Goal: Obtain resource: Download file/media

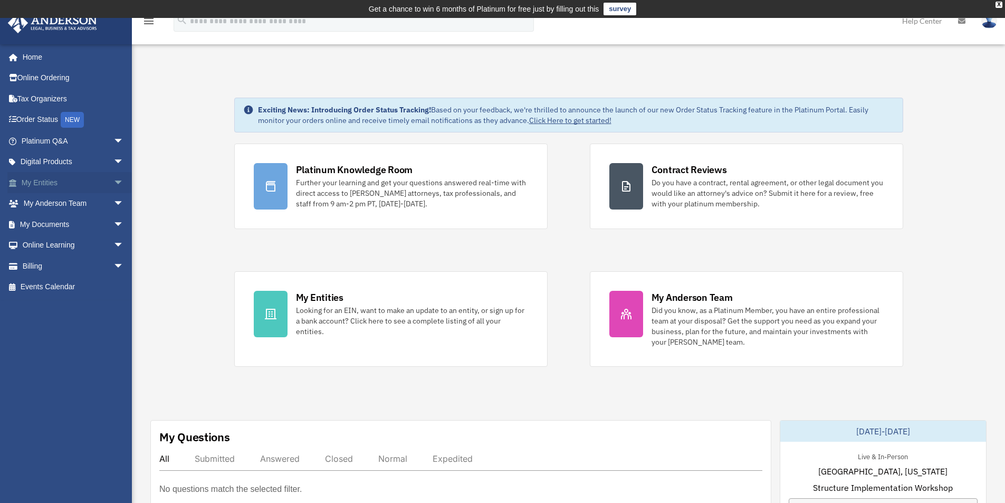
click at [88, 177] on link "My Entities arrow_drop_down" at bounding box center [73, 182] width 132 height 21
click at [113, 180] on span "arrow_drop_down" at bounding box center [123, 183] width 21 height 22
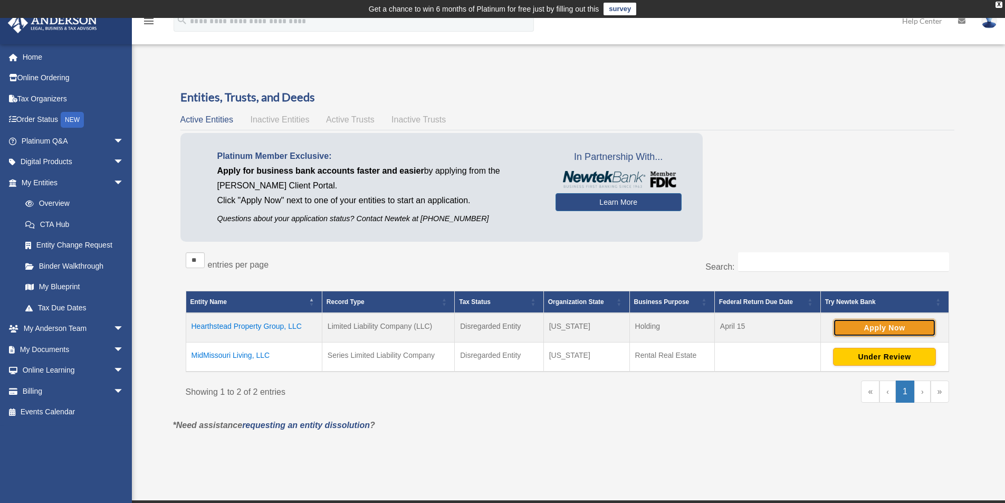
click at [891, 330] on button "Apply Now" at bounding box center [884, 328] width 103 height 18
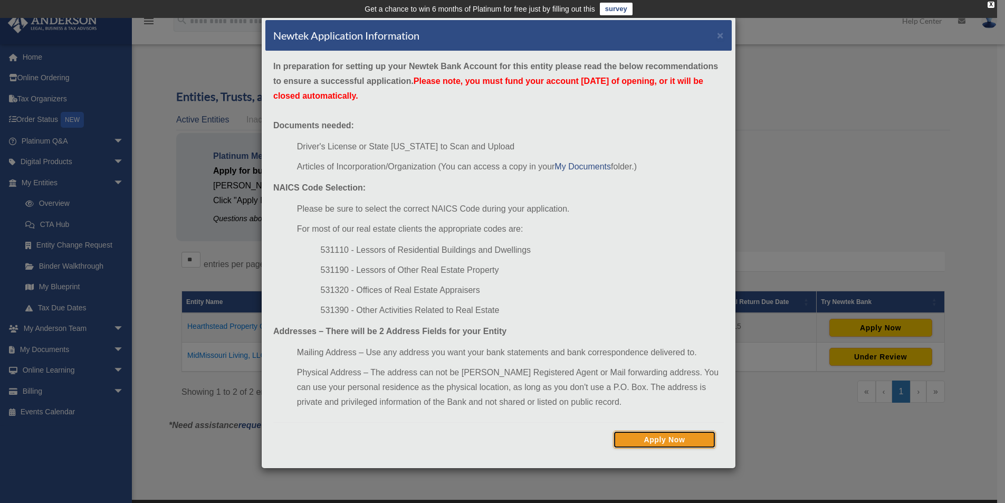
click at [683, 436] on button "Apply Now" at bounding box center [664, 439] width 103 height 18
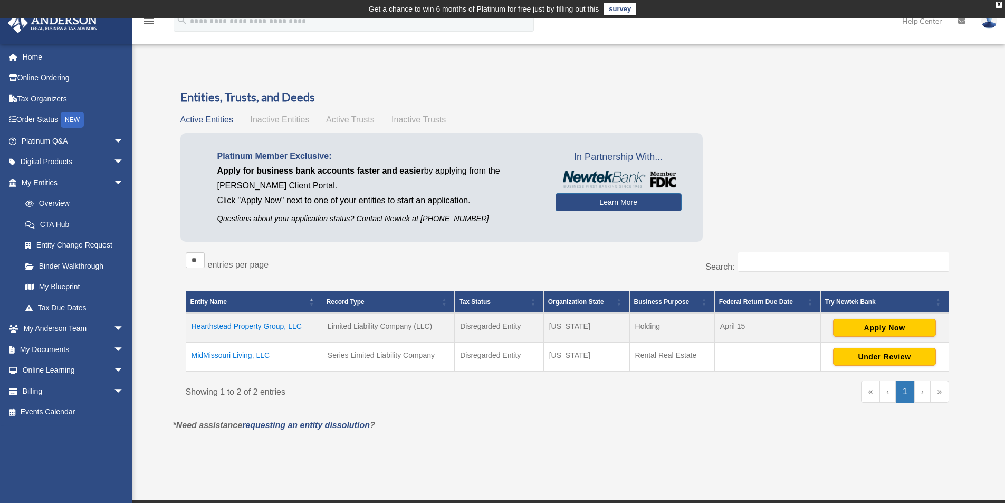
drag, startPoint x: 276, startPoint y: 327, endPoint x: 176, endPoint y: 324, distance: 99.7
click at [176, 324] on div "Entities, Trusts, and Deeds Active Entities Inactive Entities Active Trusts Ina…" at bounding box center [567, 253] width 788 height 329
copy table "Entity Name Record Type Tax Status Organization State Business Purpose Federal …"
click at [268, 325] on td "Hearthstead Property Group, LLC" at bounding box center [254, 328] width 136 height 30
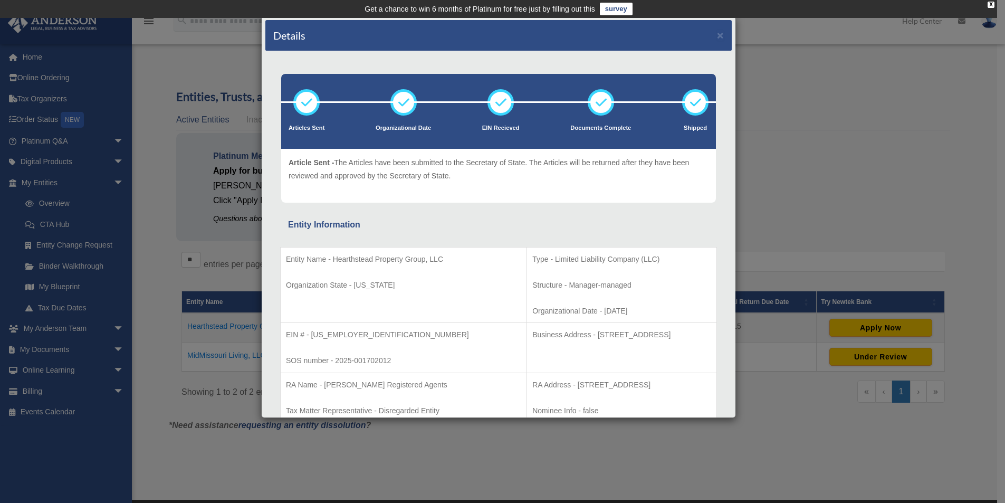
click at [714, 41] on div "Details ×" at bounding box center [498, 35] width 466 height 31
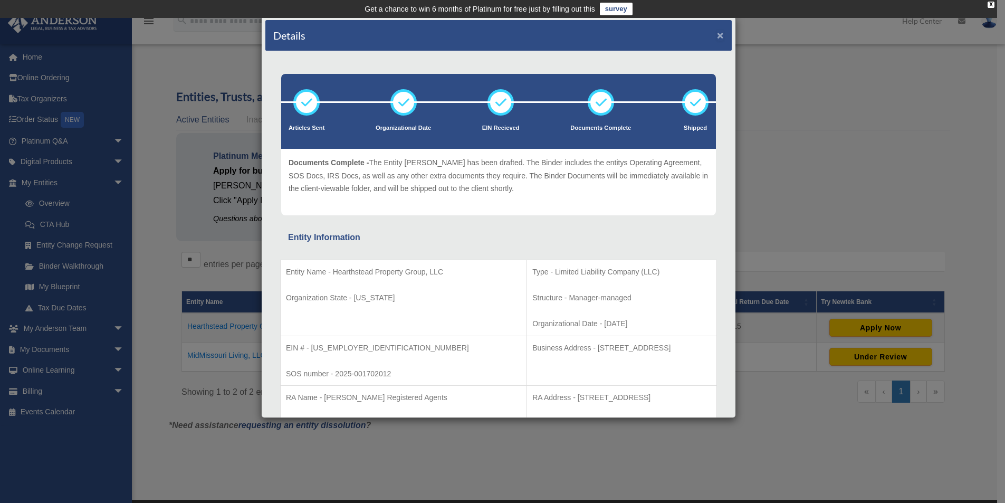
click at [717, 35] on button "×" at bounding box center [720, 35] width 7 height 11
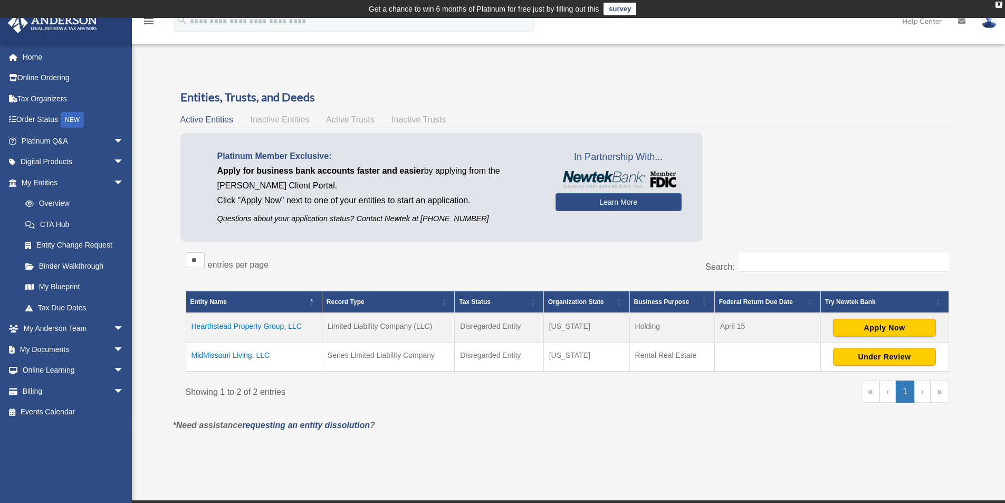
drag, startPoint x: 307, startPoint y: 324, endPoint x: 191, endPoint y: 332, distance: 116.3
click at [191, 332] on td "Hearthstead Property Group, LLC" at bounding box center [254, 328] width 136 height 30
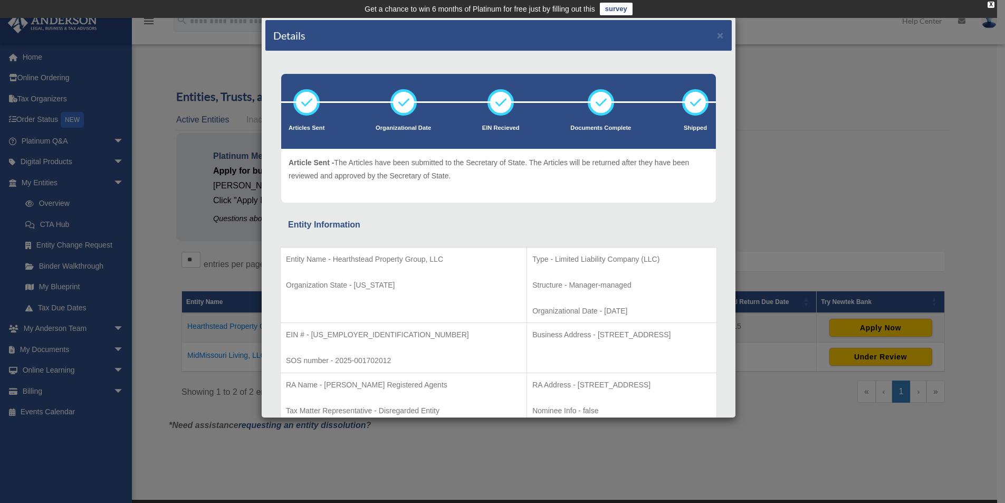
drag, startPoint x: 210, startPoint y: 324, endPoint x: 215, endPoint y: 327, distance: 6.0
click at [215, 327] on div "Details × Articles Sent Organizational Date" at bounding box center [502, 251] width 1005 height 503
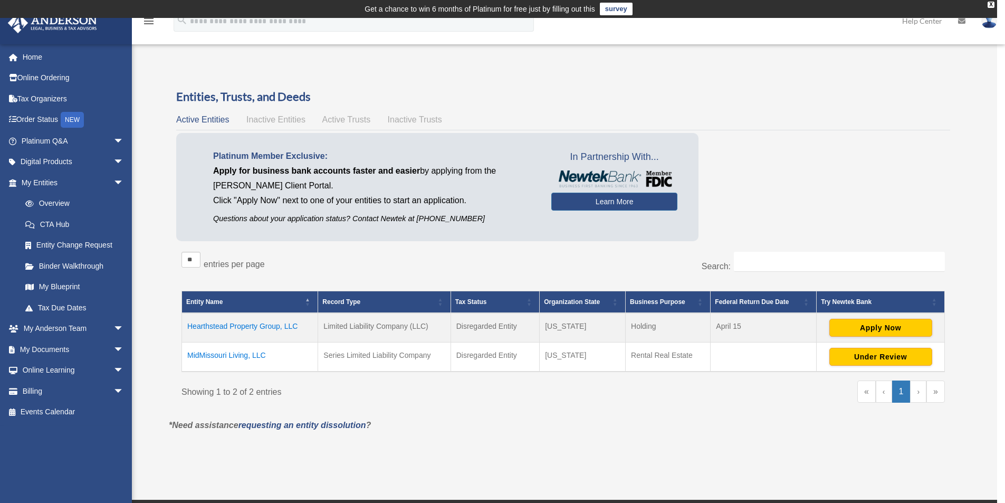
click at [215, 326] on td "Hearthstead Property Group, LLC" at bounding box center [250, 328] width 136 height 30
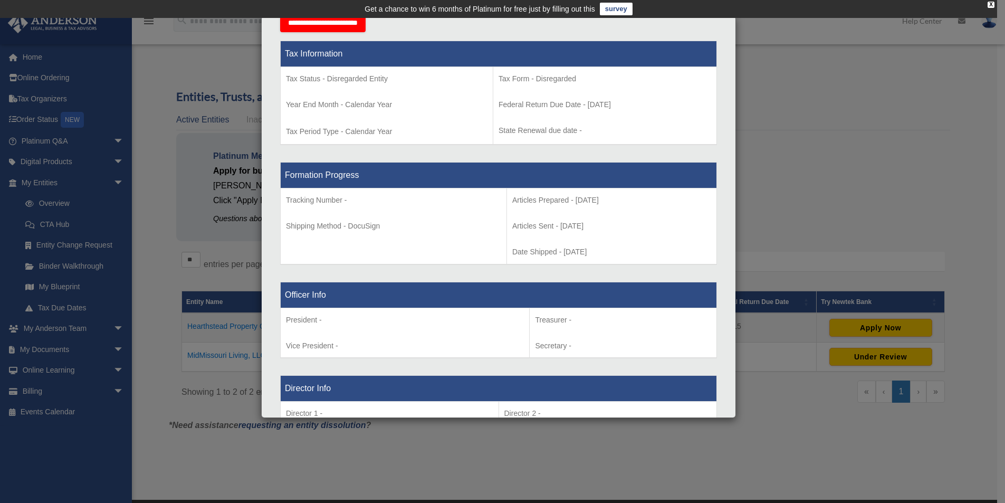
scroll to position [422, 0]
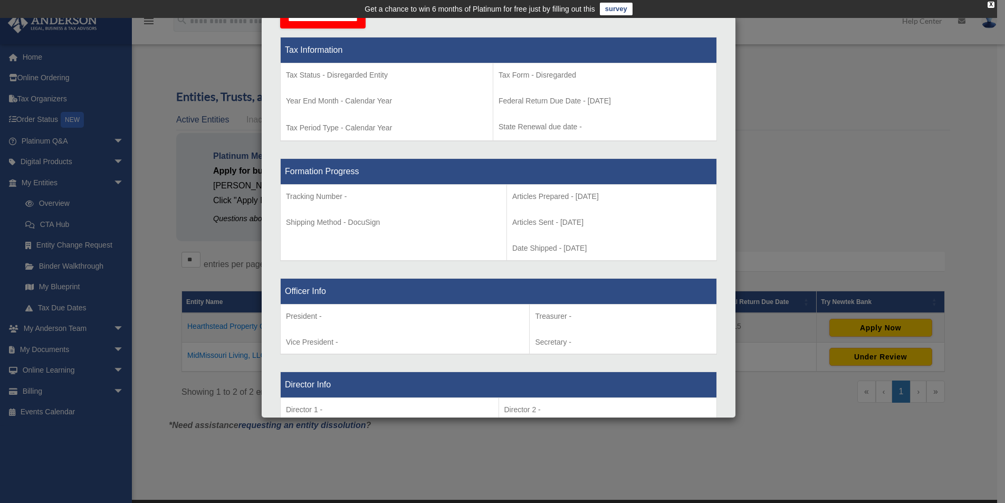
click at [902, 214] on div "Details × Articles Sent Organizational Date" at bounding box center [502, 251] width 1005 height 503
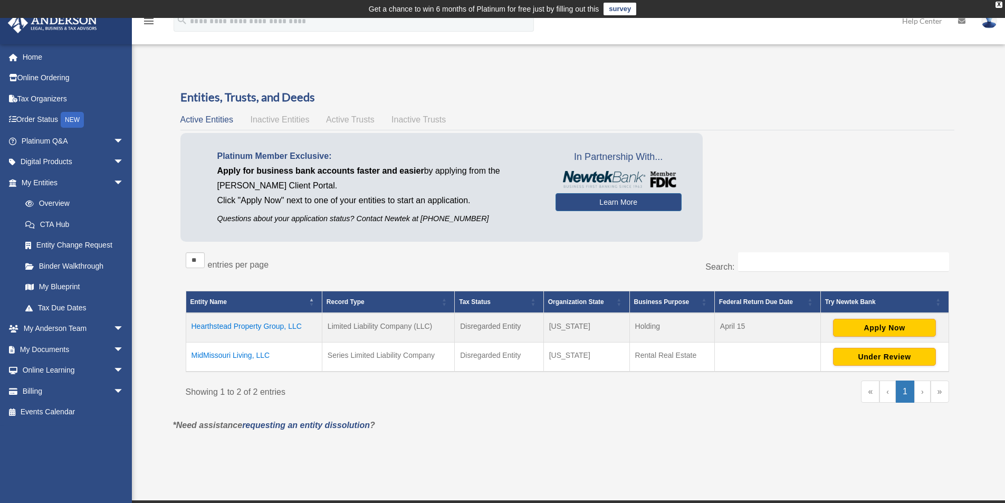
drag, startPoint x: 662, startPoint y: 328, endPoint x: 633, endPoint y: 327, distance: 29.5
click at [633, 327] on td "Holding" at bounding box center [671, 328] width 85 height 30
copy td "Holding"
click at [81, 348] on link "My Documents arrow_drop_down" at bounding box center [73, 349] width 132 height 21
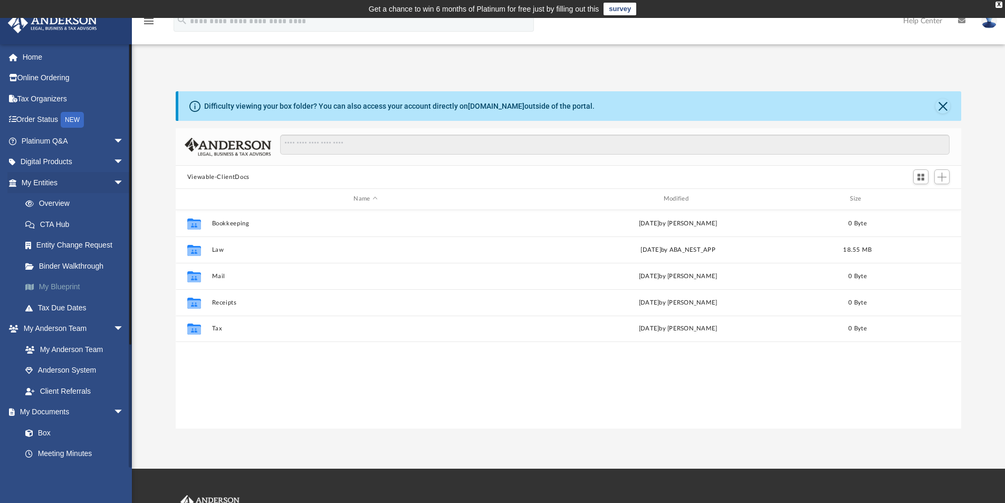
scroll to position [232, 777]
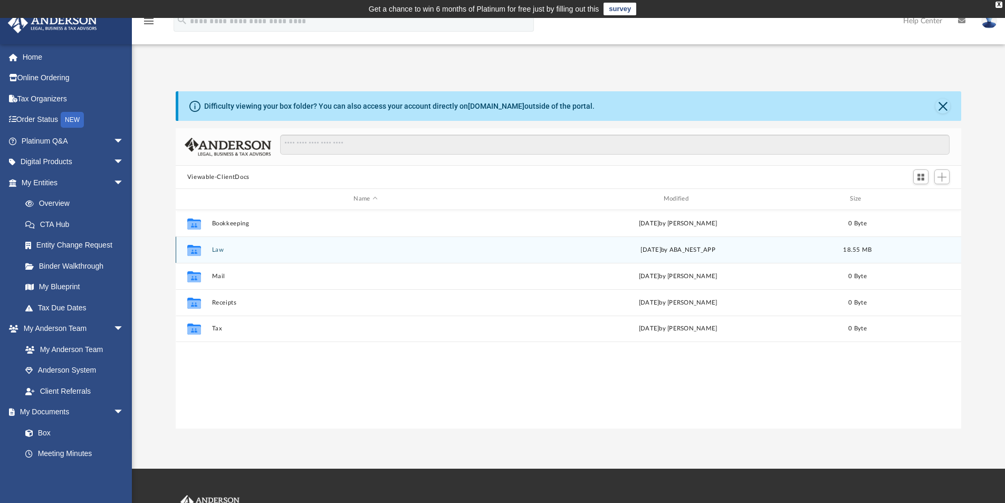
click at [223, 249] on button "Law" at bounding box center [364, 249] width 307 height 7
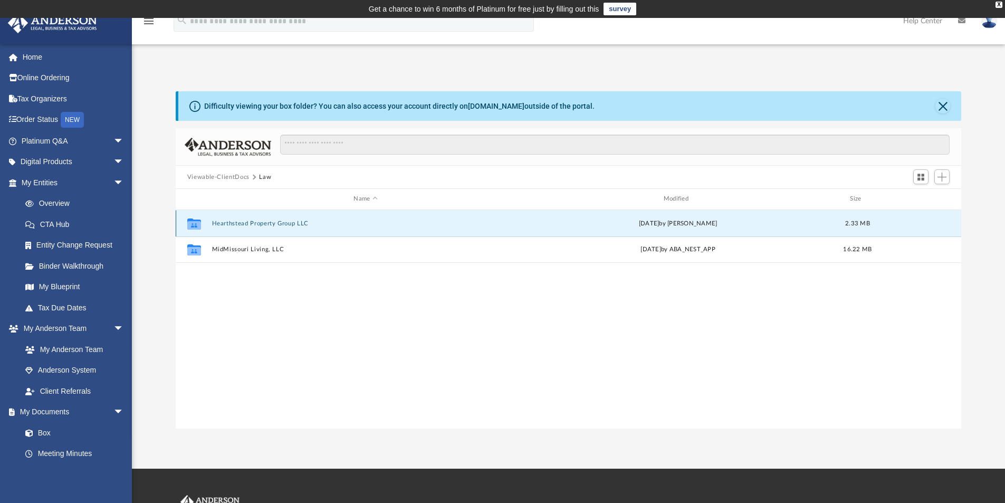
click at [273, 222] on button "Hearthstead Property Group LLC" at bounding box center [364, 223] width 307 height 7
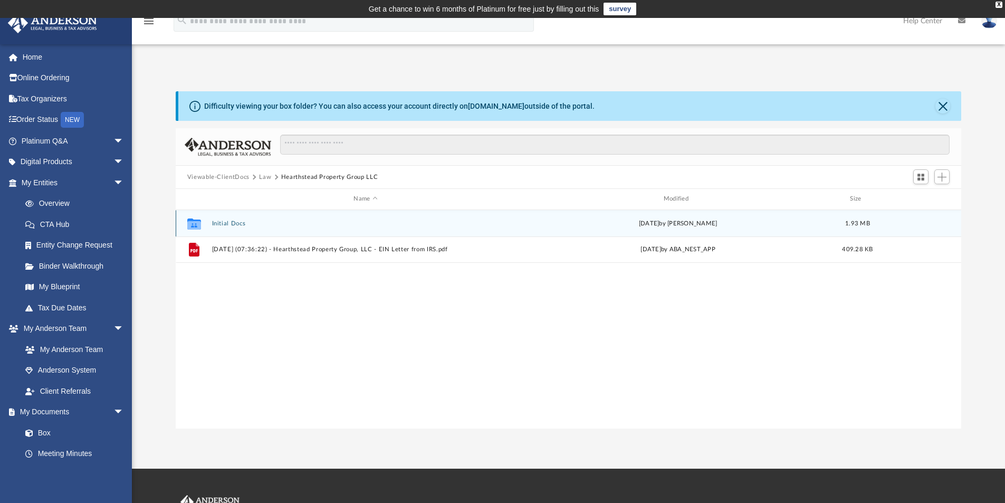
click at [229, 218] on div "Collaborated Folder Initial Docs Mon Jul 21 2025 by Lauren Thornton 1.93 MB" at bounding box center [569, 223] width 786 height 26
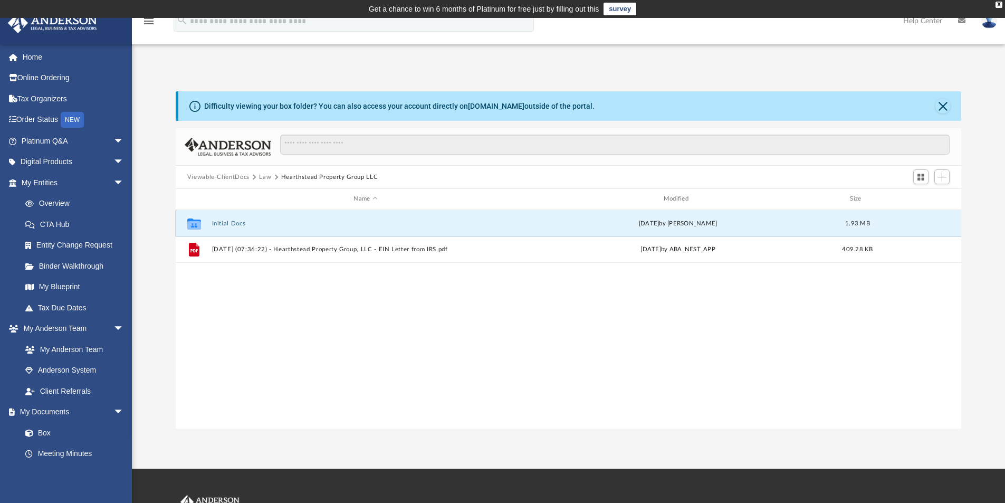
click at [229, 223] on button "Initial Docs" at bounding box center [364, 223] width 307 height 7
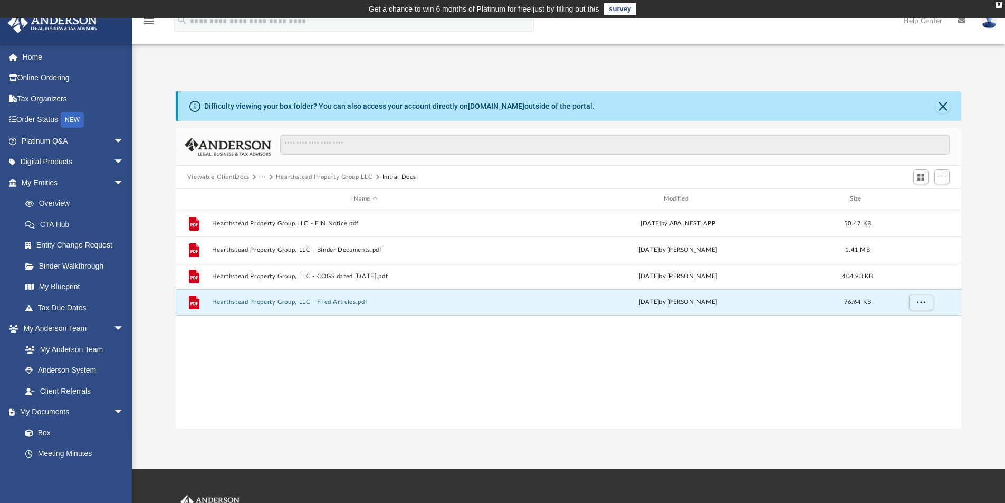
click at [330, 303] on button "Hearthstead Property Group, LLC - Filed Articles.pdf" at bounding box center [364, 301] width 307 height 7
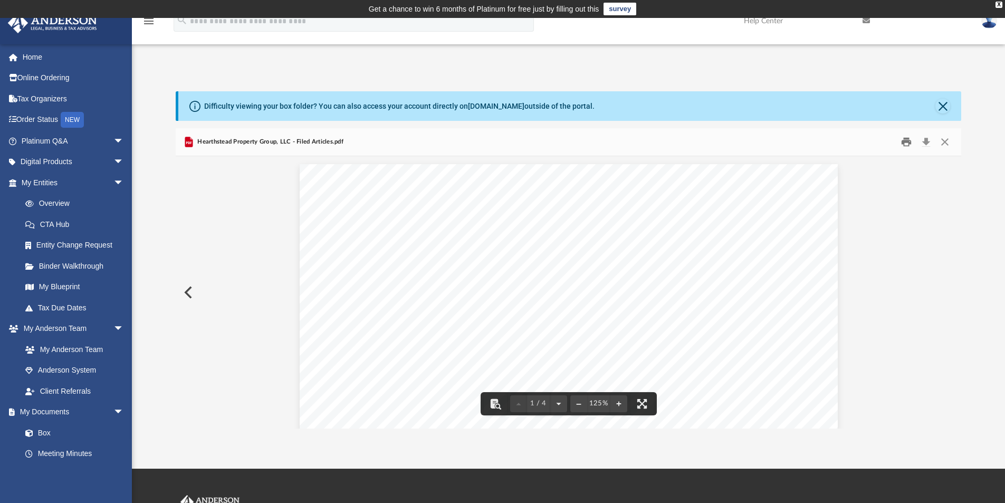
click at [908, 143] on button "Print" at bounding box center [905, 142] width 21 height 16
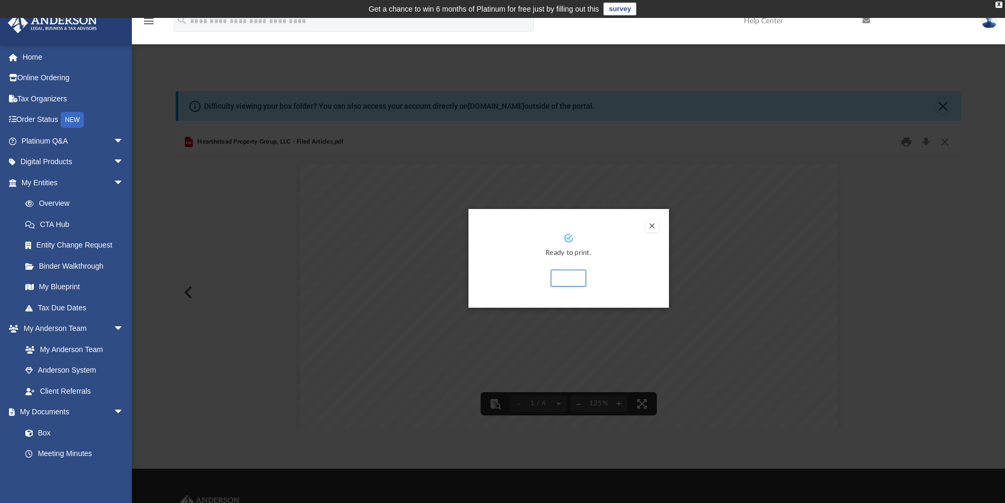
drag, startPoint x: 908, startPoint y: 143, endPoint x: 843, endPoint y: 164, distance: 67.7
click at [903, 156] on div "Hearthstead Property Group, LLC - Filed Articles.pdf 1 / 4 125% Ready to print.…" at bounding box center [569, 278] width 786 height 300
click at [650, 227] on button "Preview" at bounding box center [651, 225] width 13 height 13
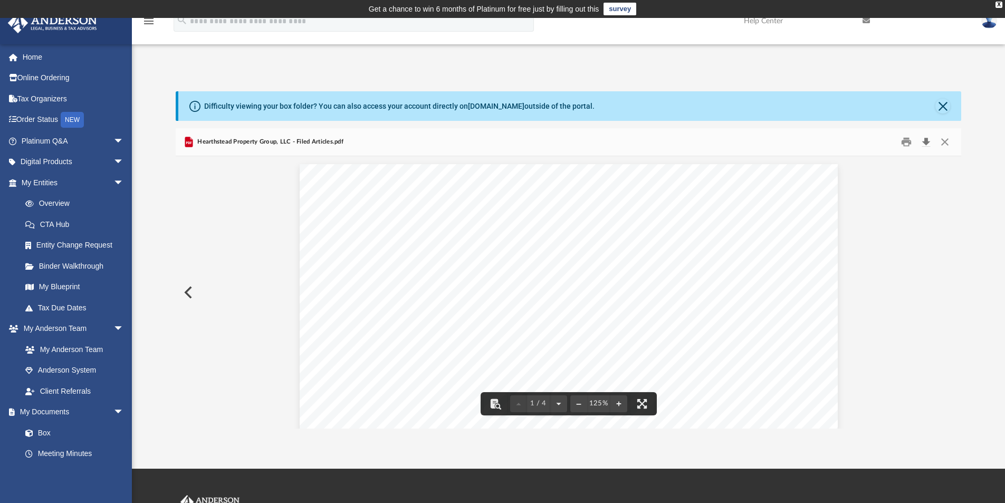
click at [924, 144] on button "Download" at bounding box center [925, 142] width 19 height 16
click at [73, 186] on link "My Entities arrow_drop_down" at bounding box center [73, 182] width 132 height 21
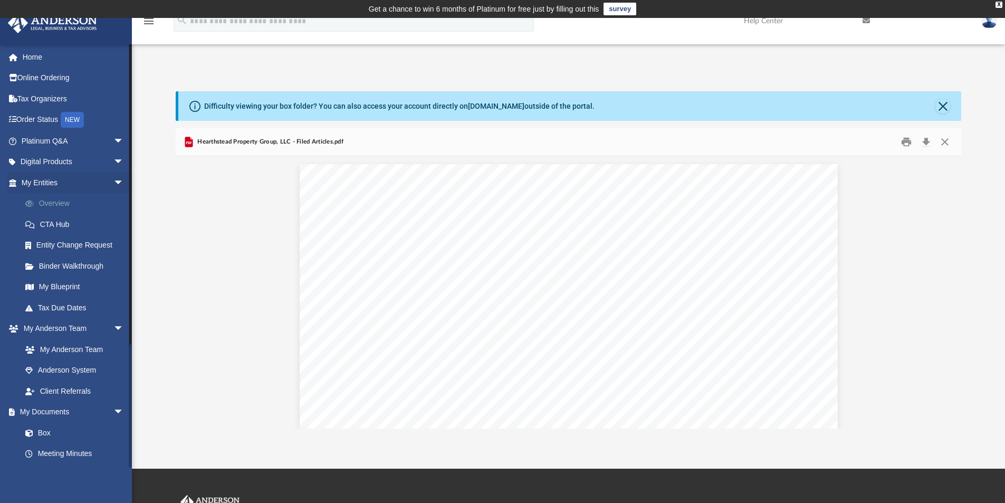
click at [63, 201] on link "Overview" at bounding box center [77, 203] width 125 height 21
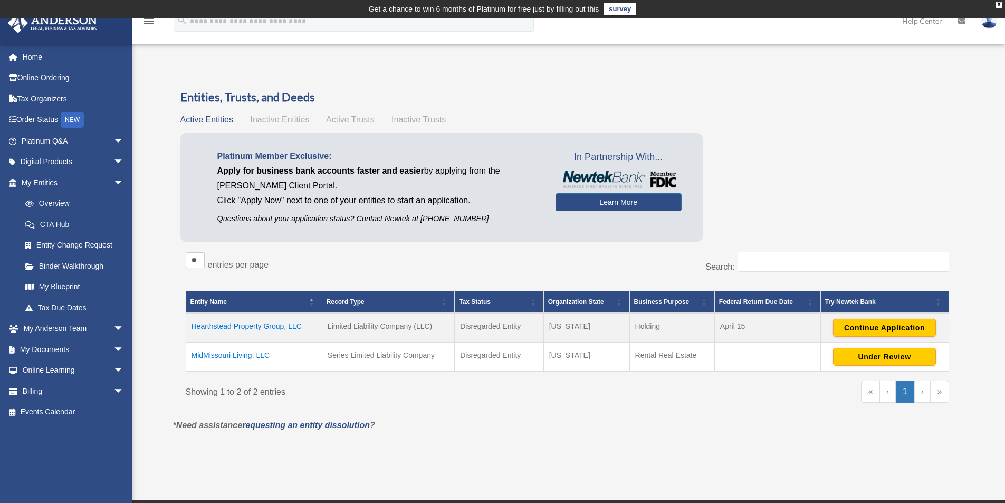
drag, startPoint x: 265, startPoint y: 355, endPoint x: 191, endPoint y: 358, distance: 73.3
click at [191, 358] on td "MidMissouri Living, LLC" at bounding box center [254, 357] width 136 height 30
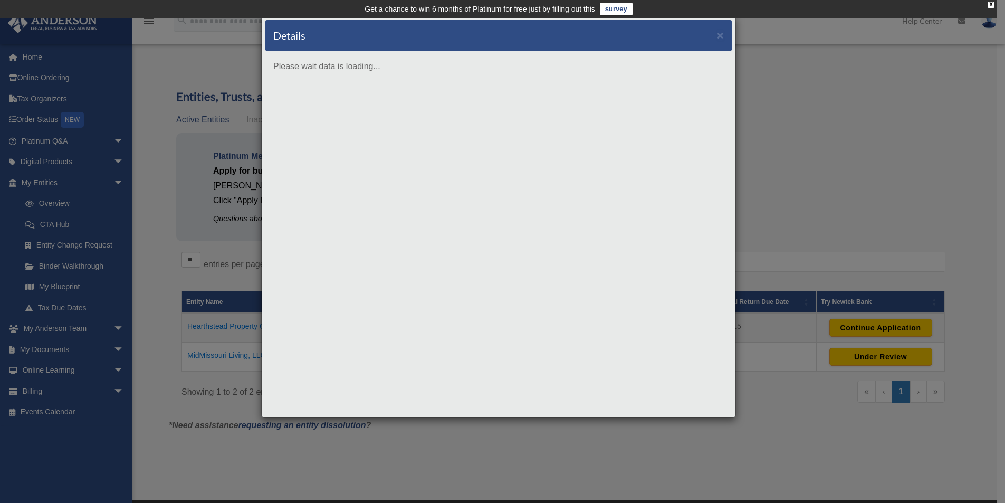
copy td "MidMissouri Living, LLC"
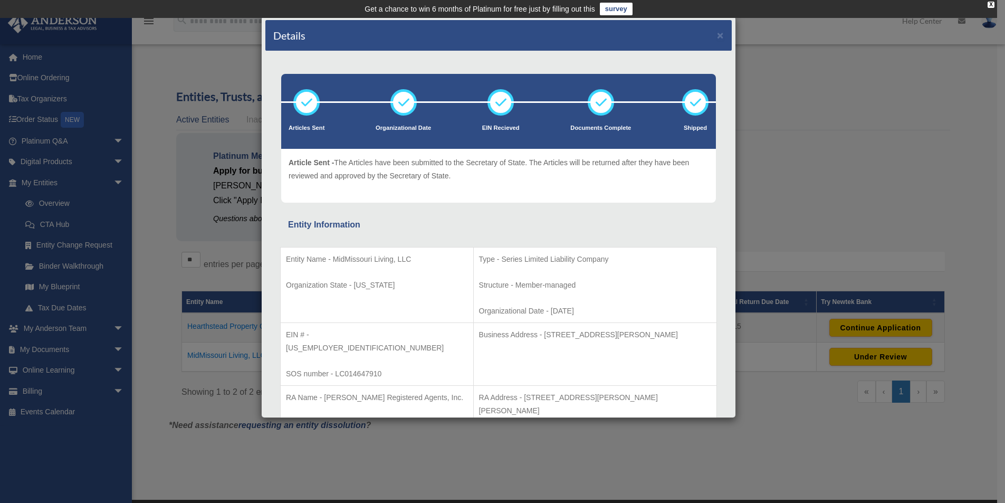
click at [715, 42] on div "Details ×" at bounding box center [498, 35] width 466 height 31
click at [717, 37] on button "×" at bounding box center [720, 35] width 7 height 11
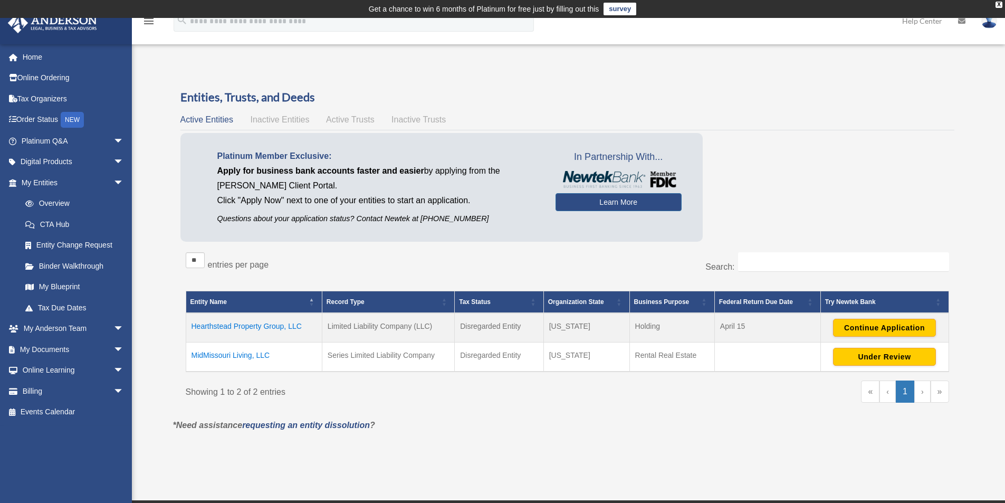
click at [256, 321] on td "Hearthstead Property Group, LLC" at bounding box center [254, 328] width 136 height 30
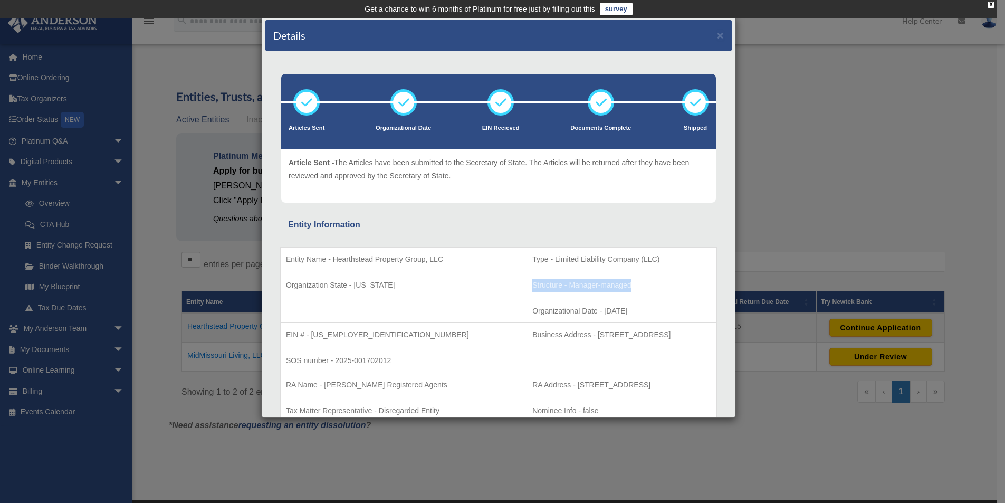
drag, startPoint x: 567, startPoint y: 287, endPoint x: 464, endPoint y: 288, distance: 103.4
click at [532, 288] on p "Structure - Manager-managed" at bounding box center [621, 284] width 179 height 13
click at [562, 290] on p "Structure - Manager-managed" at bounding box center [621, 284] width 179 height 13
drag, startPoint x: 542, startPoint y: 285, endPoint x: 474, endPoint y: 289, distance: 68.1
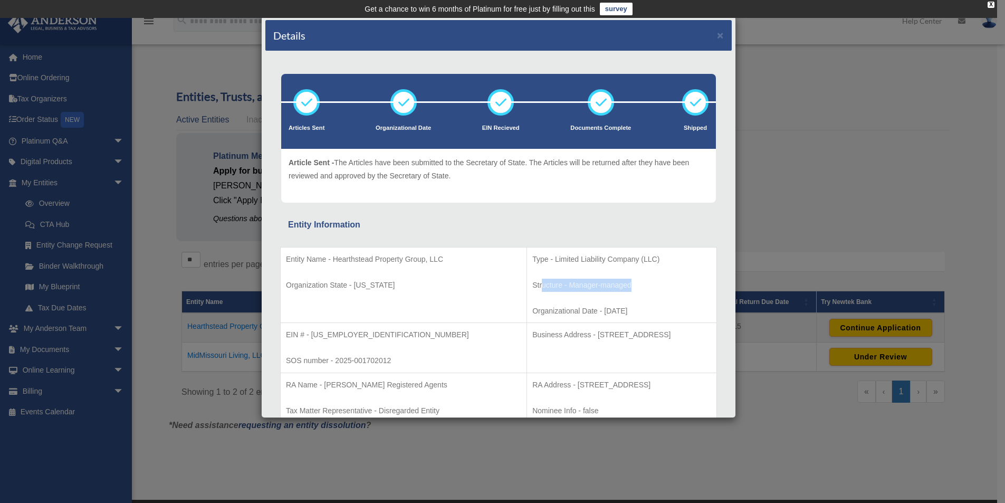
click at [532, 289] on p "Structure - Manager-managed" at bounding box center [621, 284] width 179 height 13
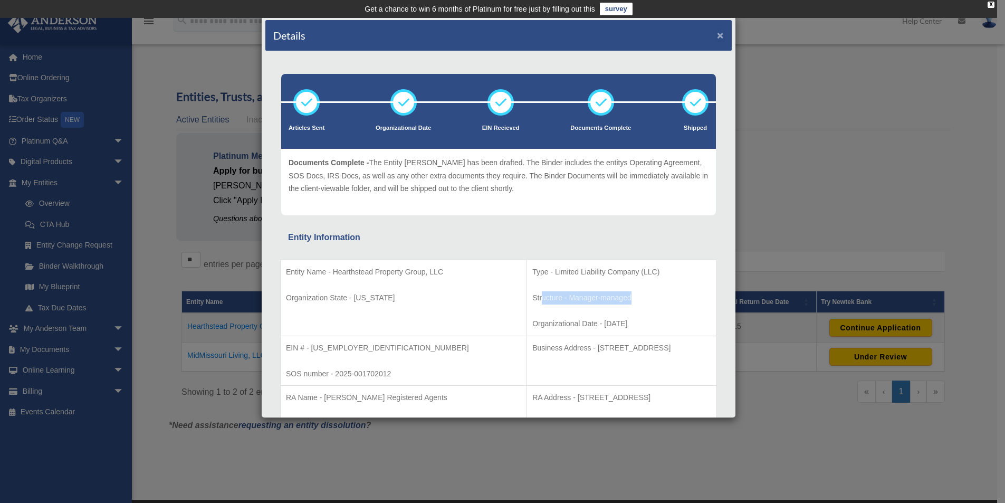
click at [717, 32] on button "×" at bounding box center [720, 35] width 7 height 11
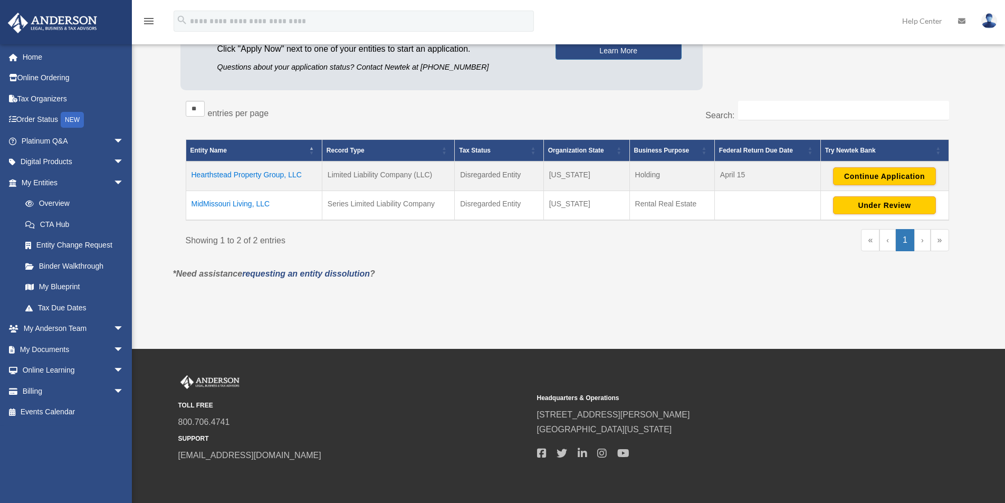
scroll to position [158, 0]
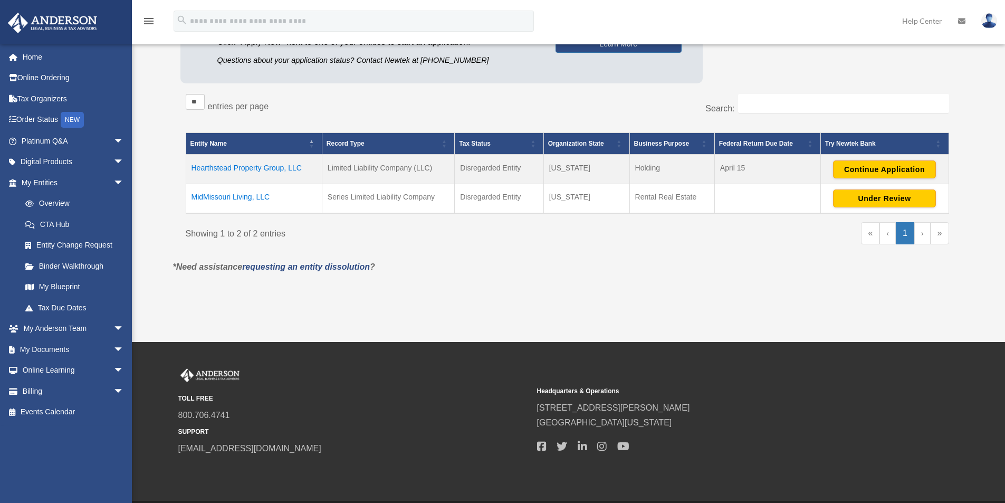
drag, startPoint x: 285, startPoint y: 169, endPoint x: 190, endPoint y: 168, distance: 94.9
click at [190, 168] on td "Hearthstead Property Group, LLC" at bounding box center [254, 170] width 136 height 30
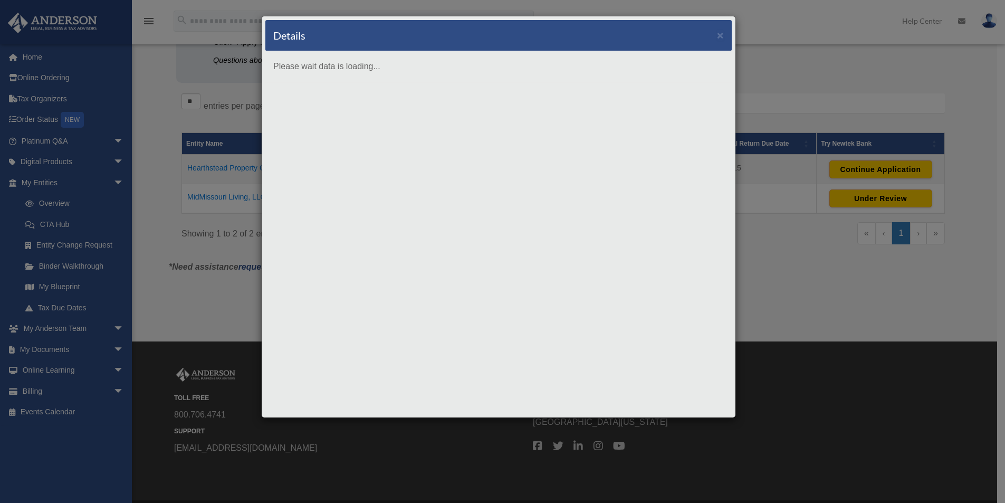
drag, startPoint x: 233, startPoint y: 172, endPoint x: 226, endPoint y: 170, distance: 6.7
click at [231, 172] on div "Details × Please wait data is loading..." at bounding box center [502, 251] width 1005 height 503
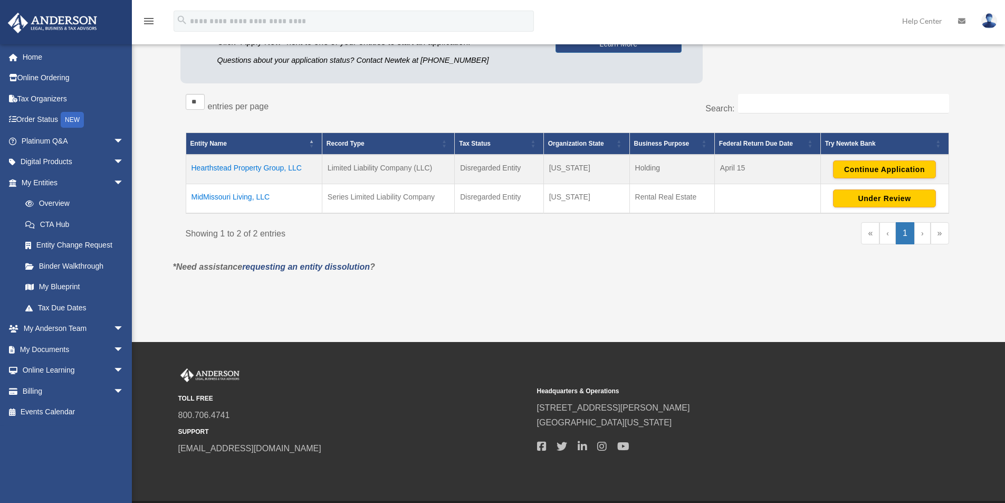
click at [226, 169] on td "Hearthstead Property Group, LLC" at bounding box center [254, 170] width 136 height 30
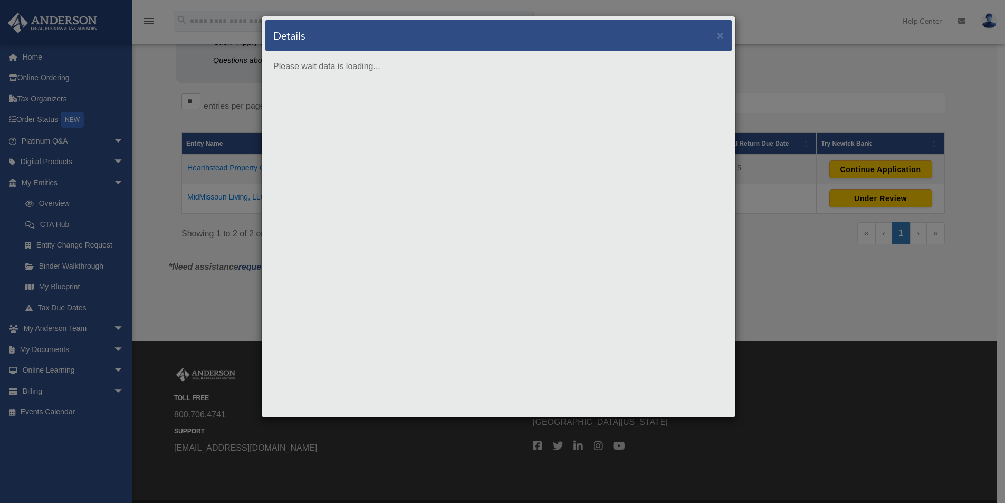
click at [229, 170] on div "Details × Please wait data is loading..." at bounding box center [502, 251] width 1005 height 503
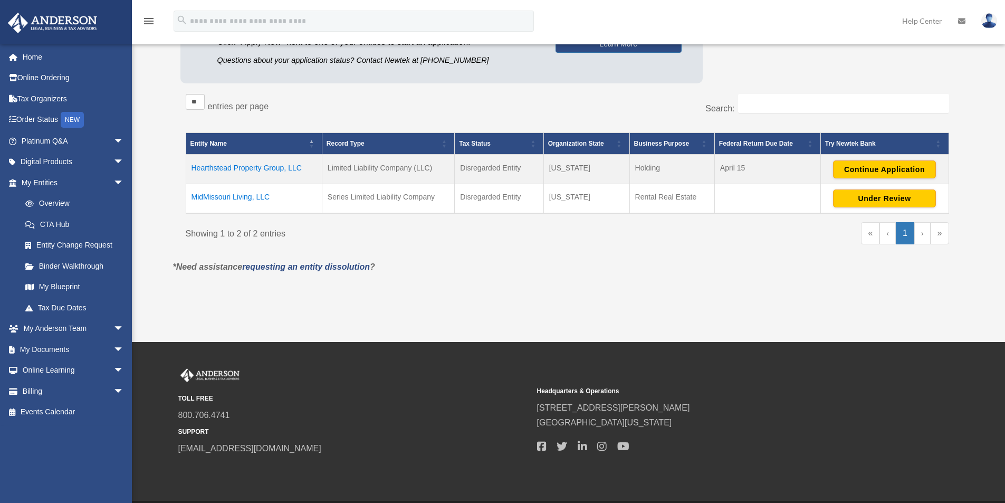
drag, startPoint x: 230, startPoint y: 171, endPoint x: 190, endPoint y: 173, distance: 39.6
click at [190, 173] on td "Hearthstead Property Group, LLC" at bounding box center [254, 170] width 136 height 30
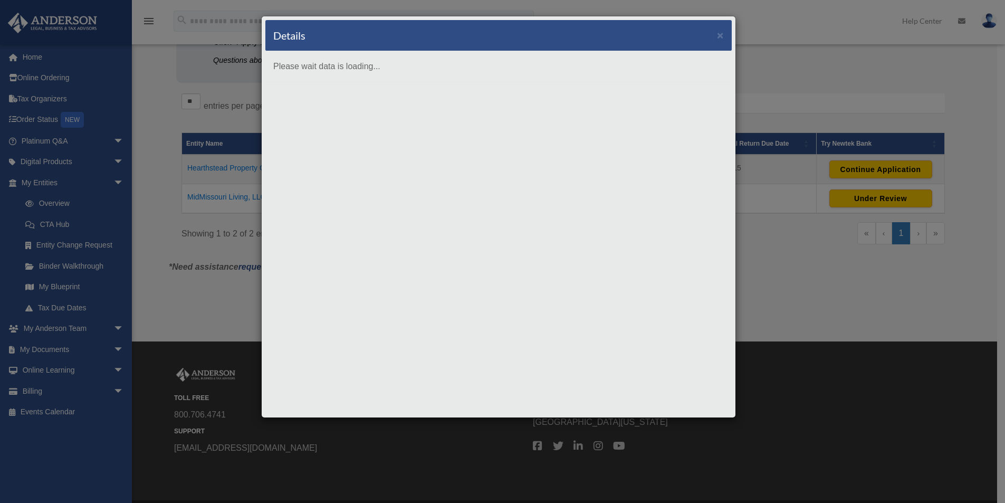
copy td "Hearthstead"
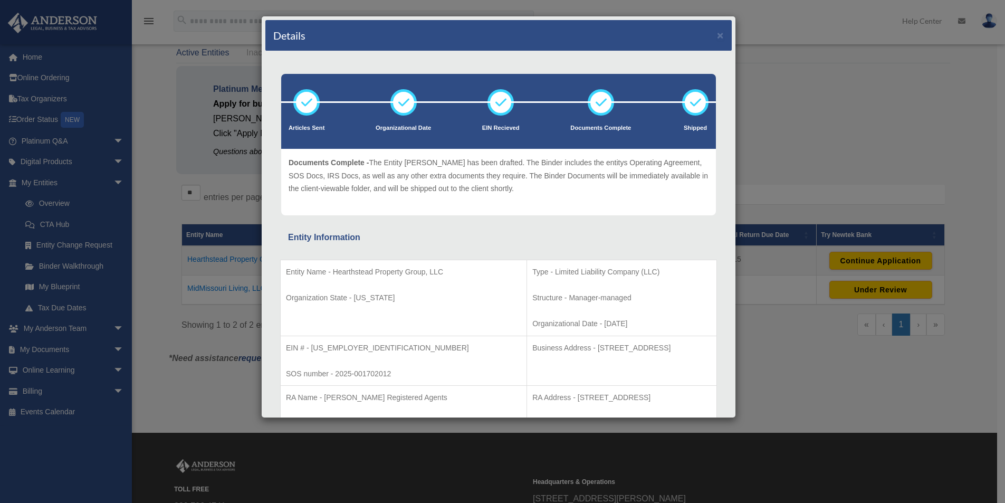
scroll to position [0, 0]
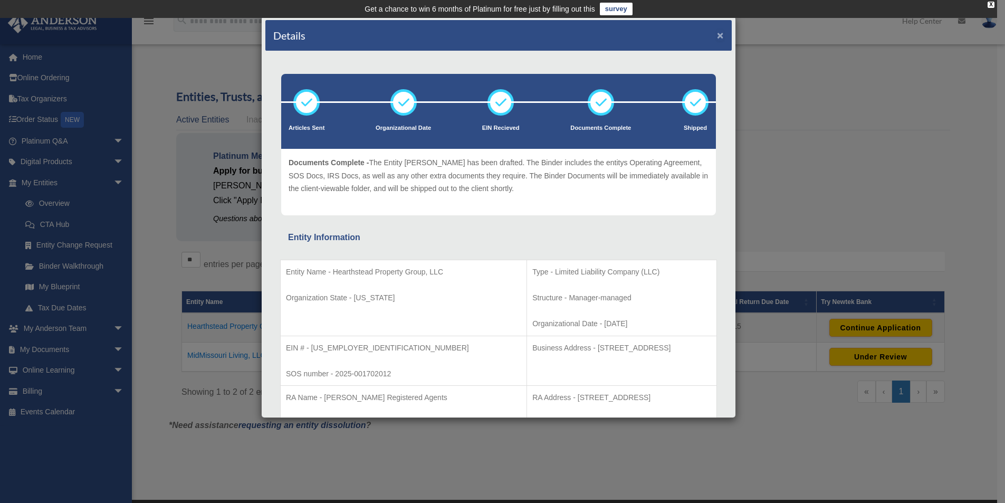
click at [717, 36] on button "×" at bounding box center [720, 35] width 7 height 11
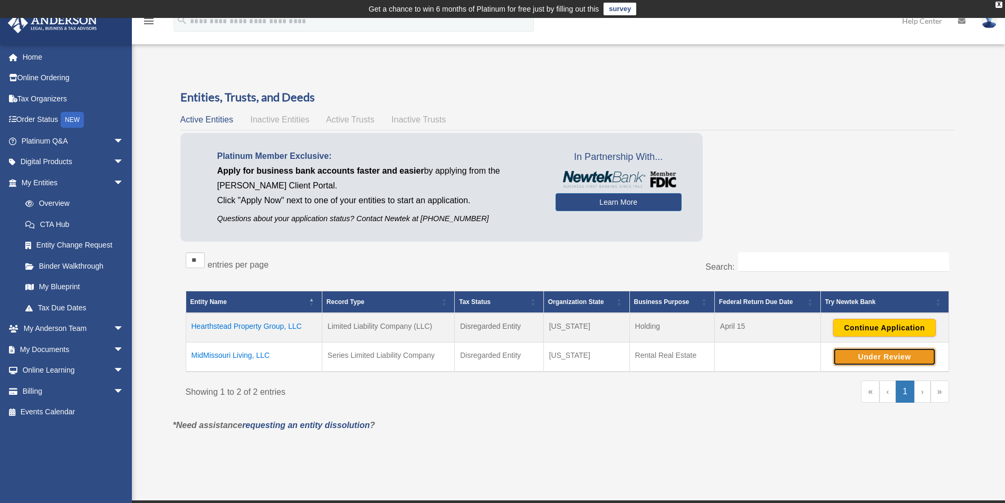
click at [895, 356] on button "Under Review" at bounding box center [884, 357] width 103 height 18
